Goal: Task Accomplishment & Management: Use online tool/utility

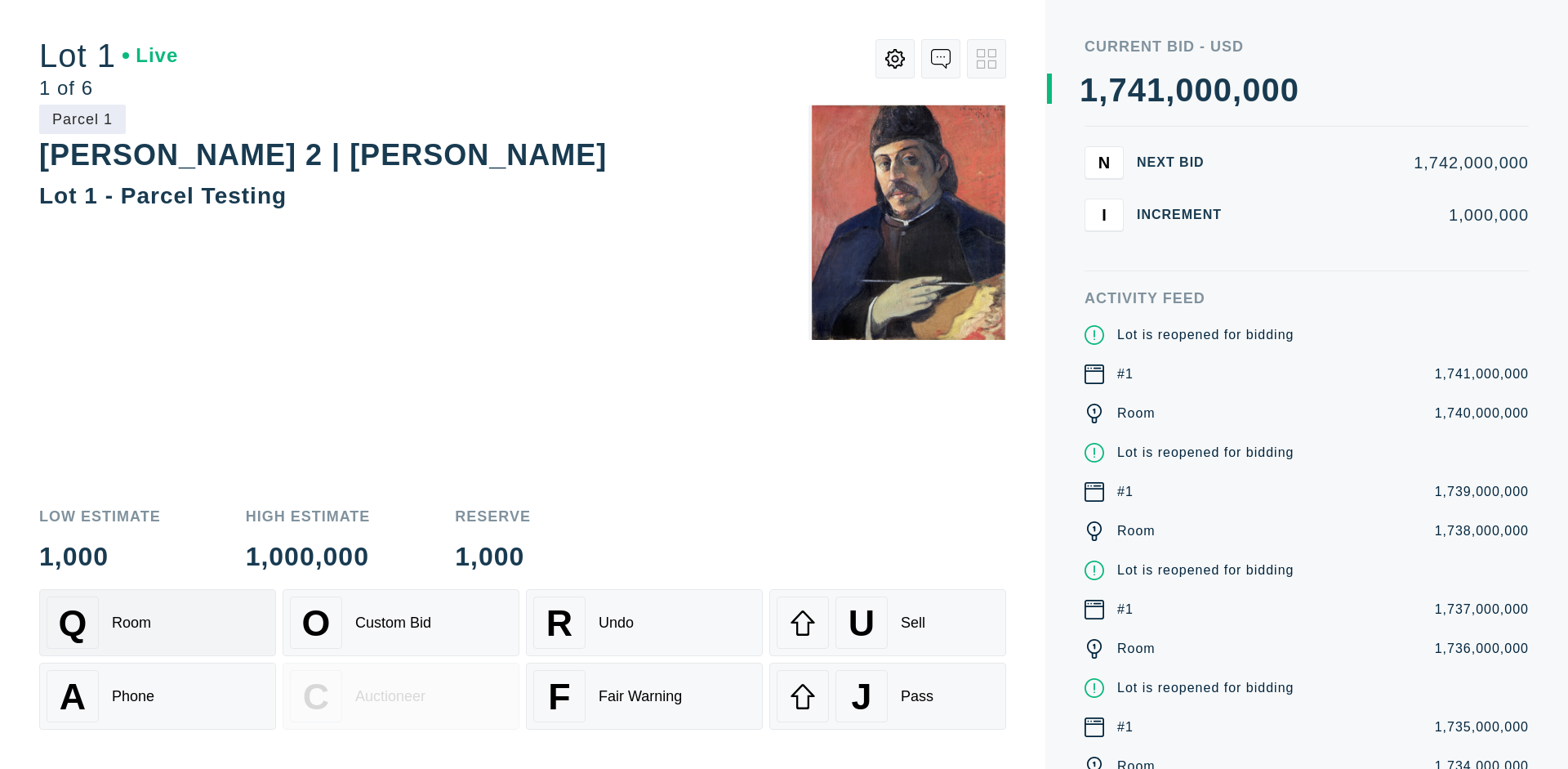
click at [157, 622] on div "Q Room" at bounding box center [157, 622] width 222 height 52
